Goal: Communication & Community: Answer question/provide support

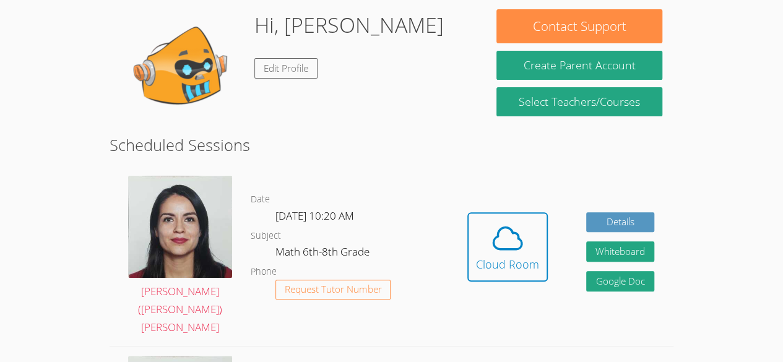
scroll to position [113, 0]
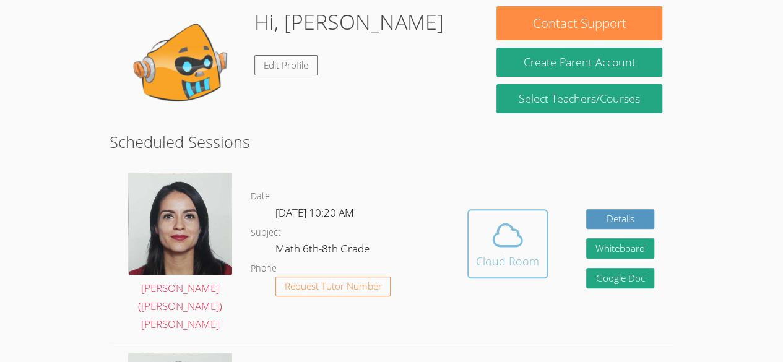
click at [508, 233] on icon at bounding box center [507, 235] width 35 height 35
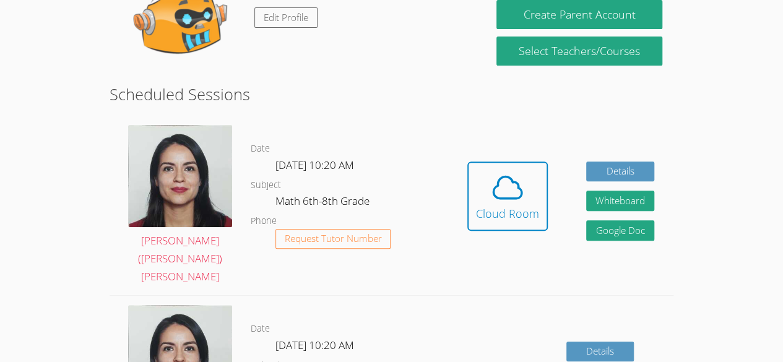
scroll to position [137, 0]
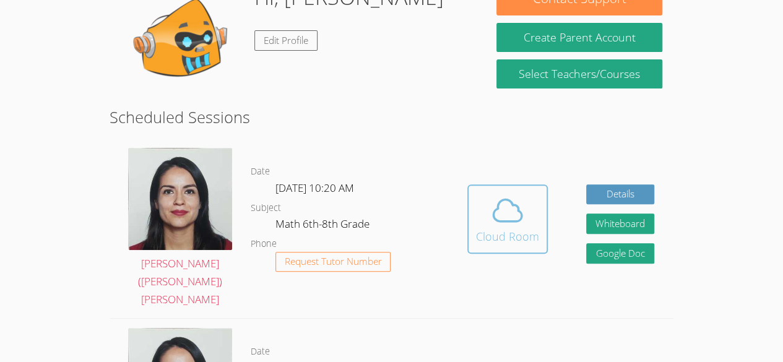
click at [511, 197] on icon at bounding box center [507, 210] width 35 height 35
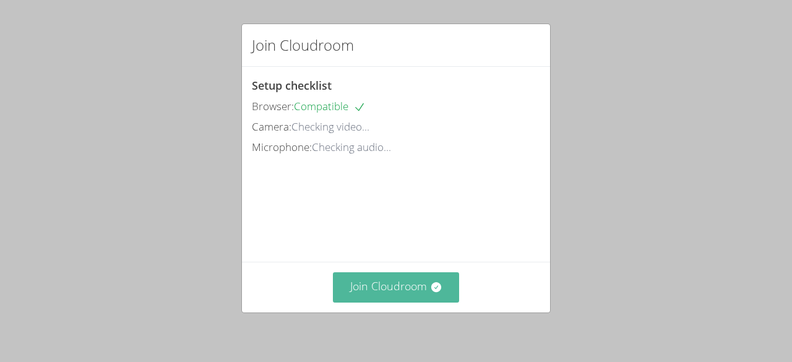
click at [373, 285] on button "Join Cloudroom" at bounding box center [396, 287] width 127 height 30
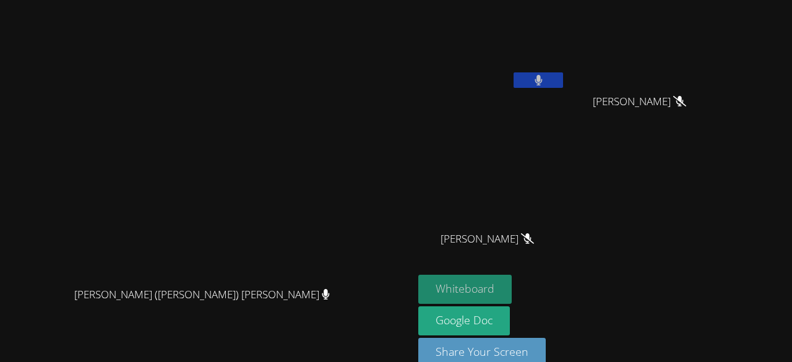
click at [442, 285] on button "Whiteboard" at bounding box center [464, 289] width 93 height 29
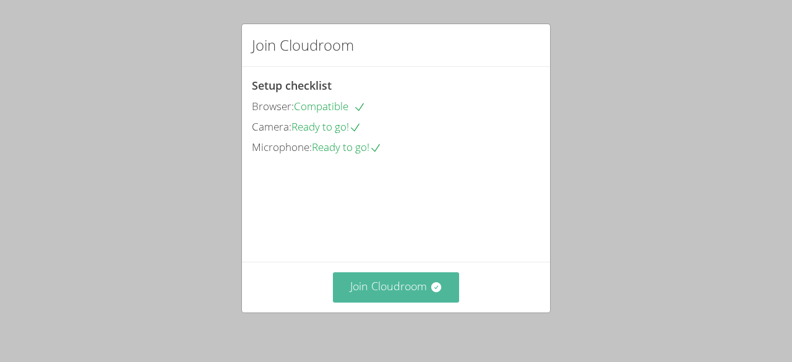
click at [379, 285] on button "Join Cloudroom" at bounding box center [396, 287] width 127 height 30
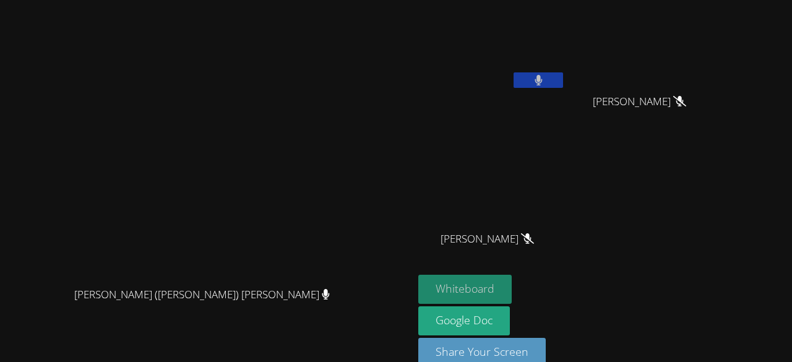
click at [512, 284] on button "Whiteboard" at bounding box center [464, 289] width 93 height 29
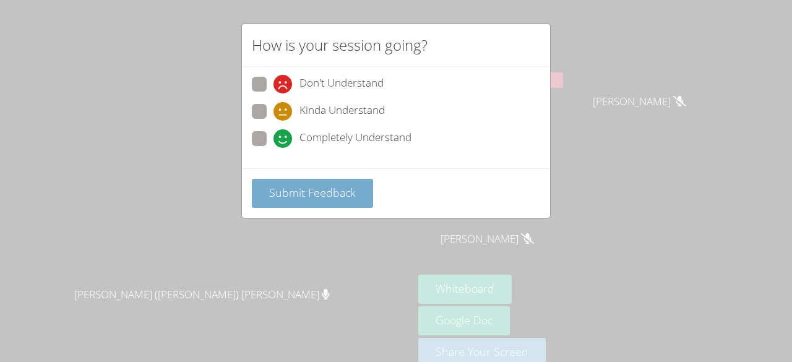
click at [348, 192] on span "Submit Feedback" at bounding box center [312, 192] width 87 height 15
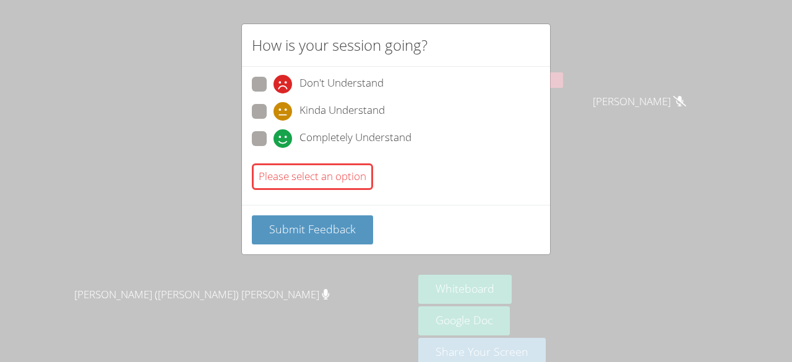
click at [274, 148] on span at bounding box center [274, 148] width 0 height 0
click at [274, 136] on input "Completely Understand" at bounding box center [279, 136] width 11 height 11
radio input "true"
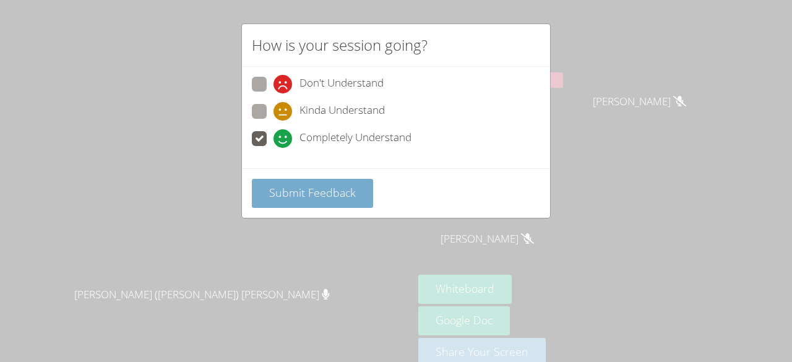
click at [288, 189] on span "Submit Feedback" at bounding box center [312, 192] width 87 height 15
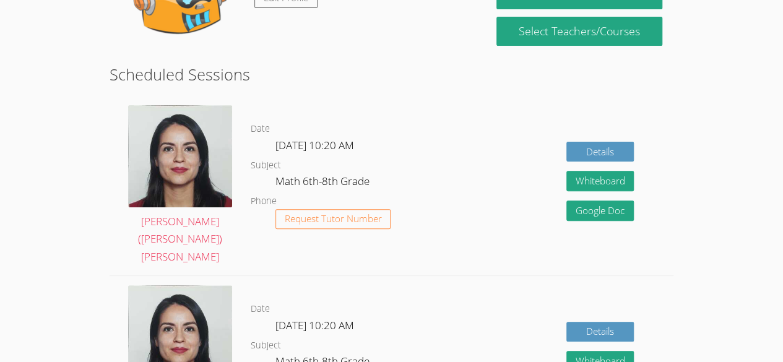
scroll to position [137, 0]
click at [355, 31] on div "Hi, [PERSON_NAME] Edit Profile" at bounding box center [297, 1] width 353 height 124
